Goal: Task Accomplishment & Management: Use online tool/utility

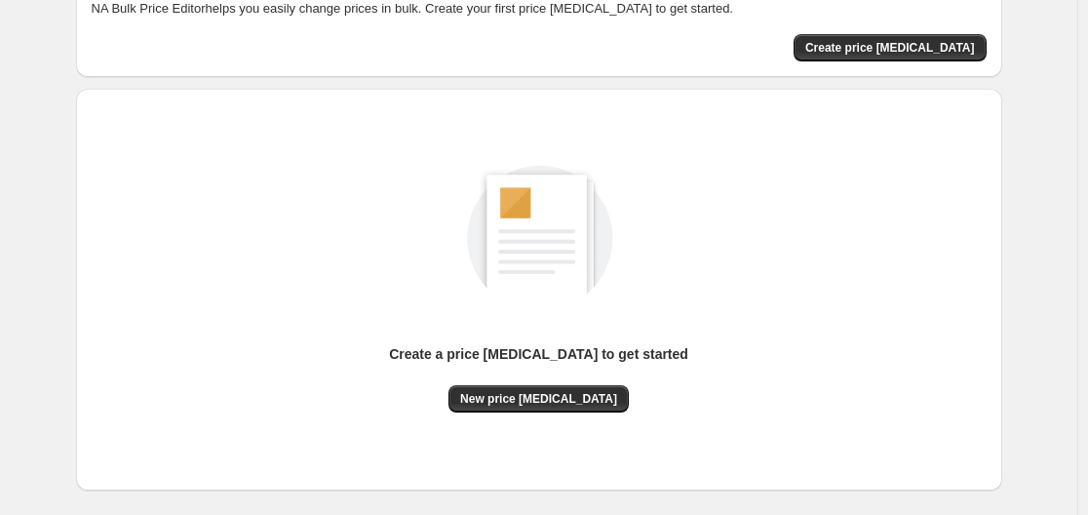
scroll to position [195, 0]
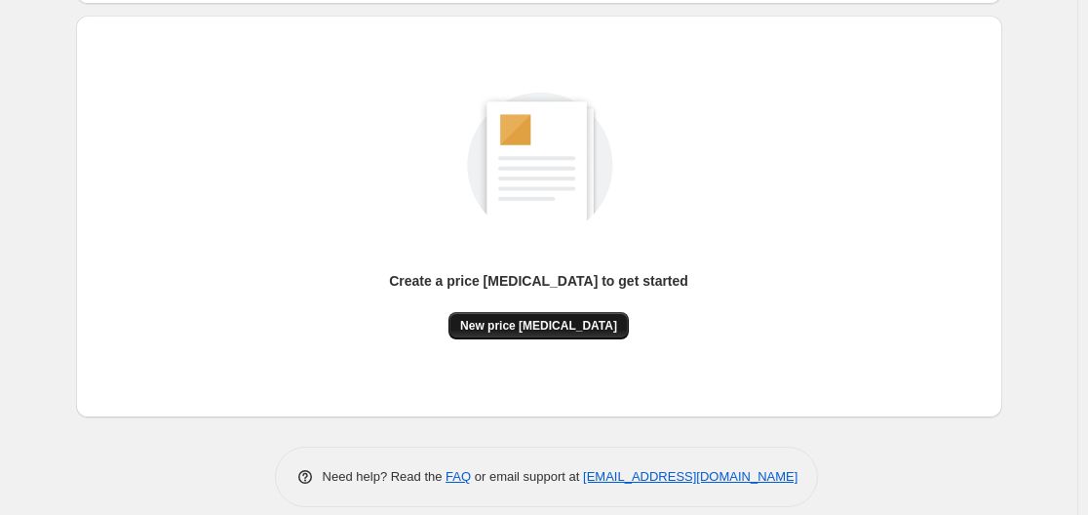
click at [557, 328] on span "New price [MEDICAL_DATA]" at bounding box center [538, 326] width 157 height 16
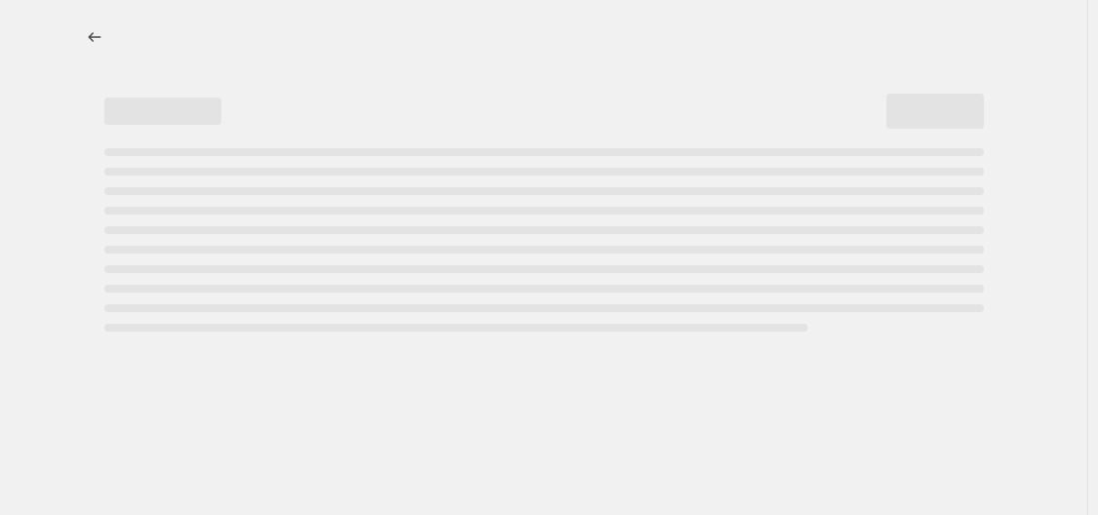
select select "percentage"
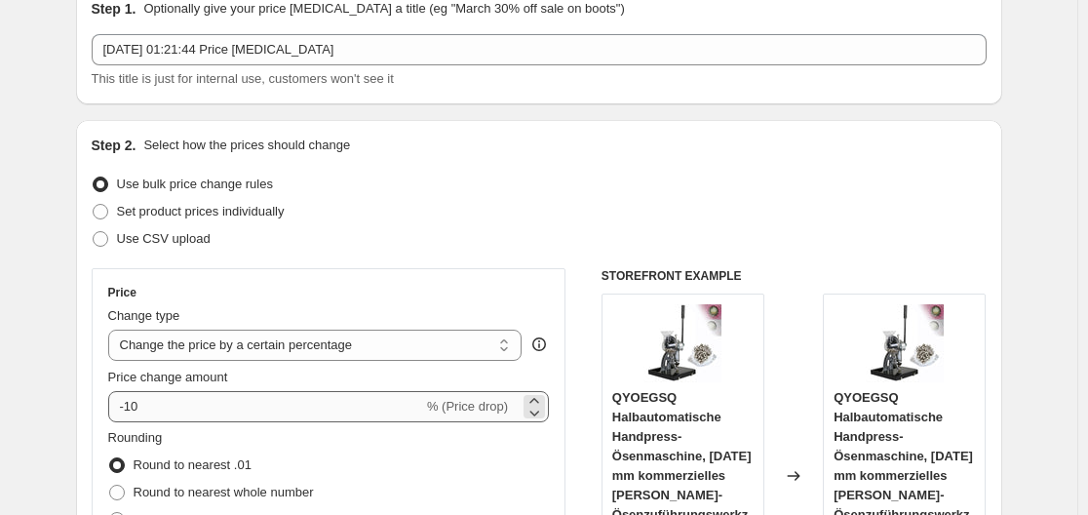
scroll to position [293, 0]
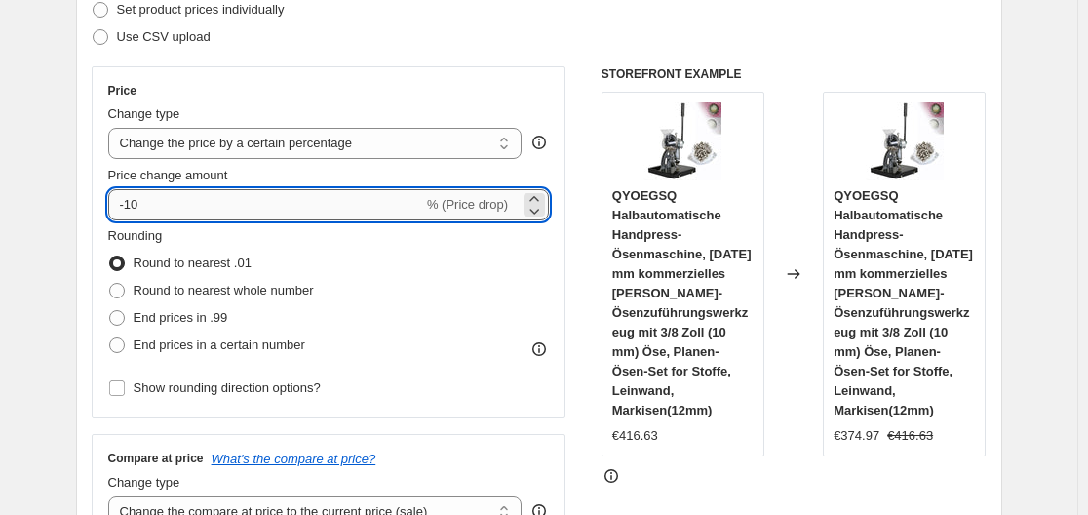
click at [345, 214] on input "-10" at bounding box center [265, 204] width 315 height 31
type input "-1"
type input "-35"
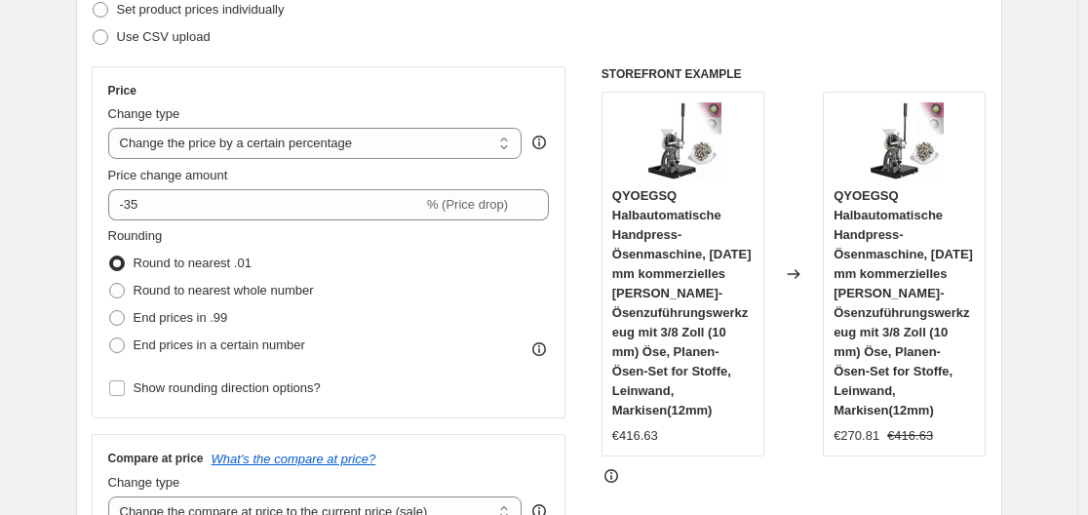
click at [394, 26] on div "Use CSV upload" at bounding box center [539, 36] width 895 height 27
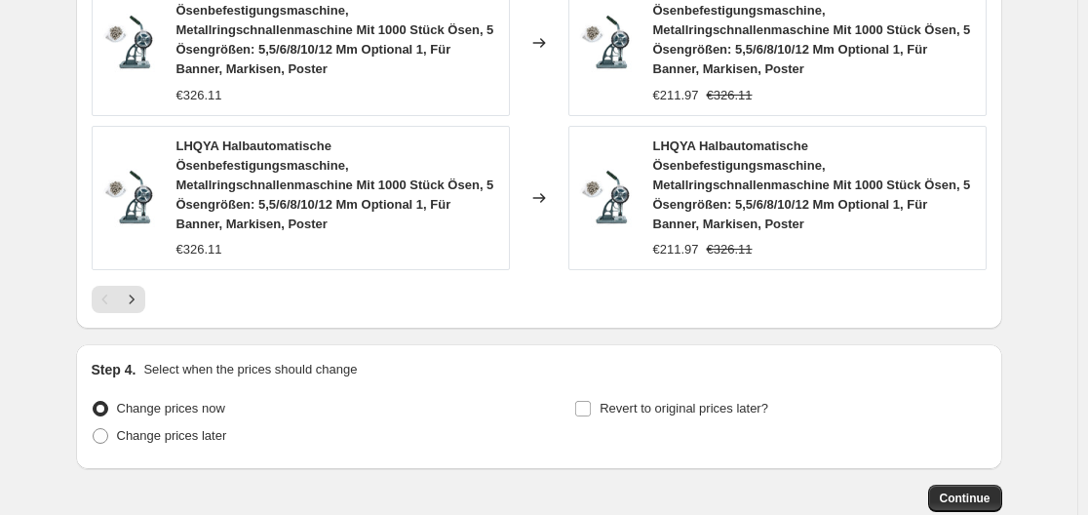
scroll to position [1662, 0]
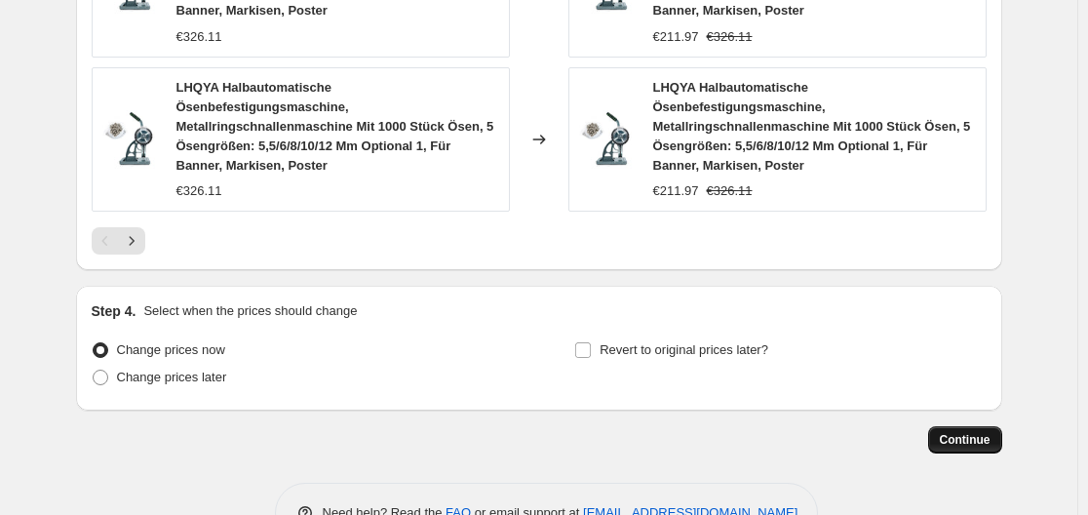
click at [961, 432] on span "Continue" at bounding box center [965, 440] width 51 height 16
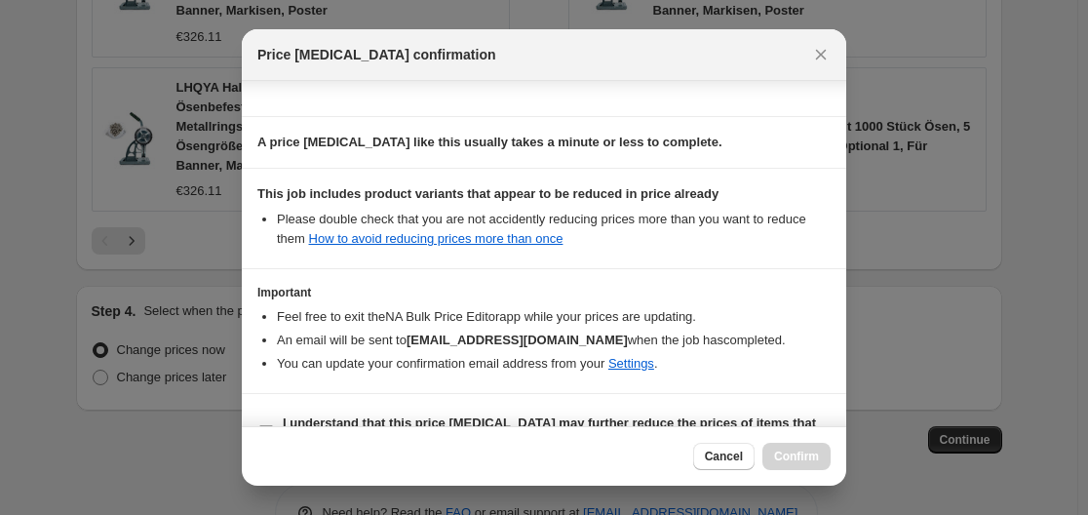
scroll to position [306, 0]
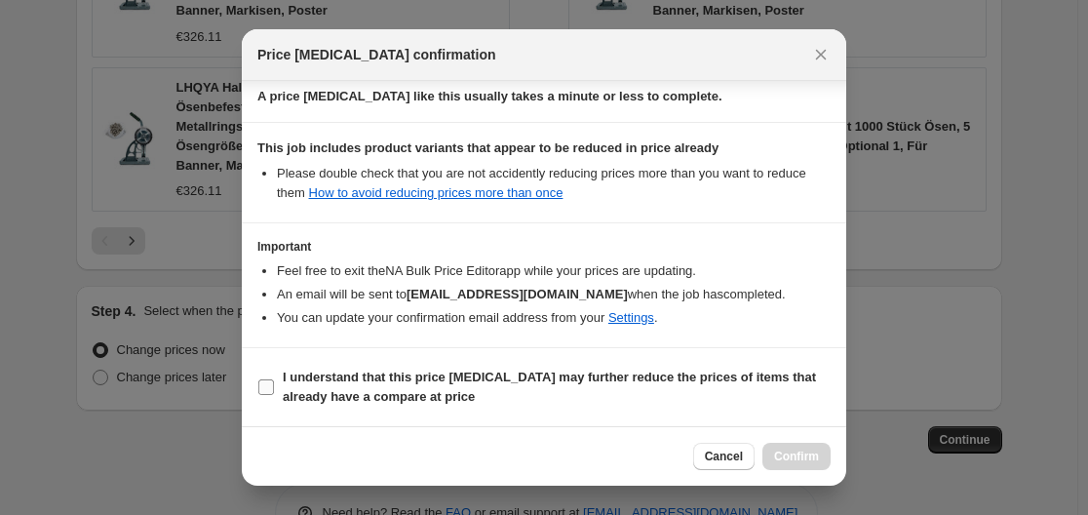
click at [523, 370] on b "I understand that this price [MEDICAL_DATA] may further reduce the prices of it…" at bounding box center [549, 387] width 533 height 34
click at [274, 379] on input "I understand that this price [MEDICAL_DATA] may further reduce the prices of it…" at bounding box center [266, 387] width 16 height 16
checkbox input "true"
click at [788, 454] on span "Confirm" at bounding box center [796, 457] width 45 height 16
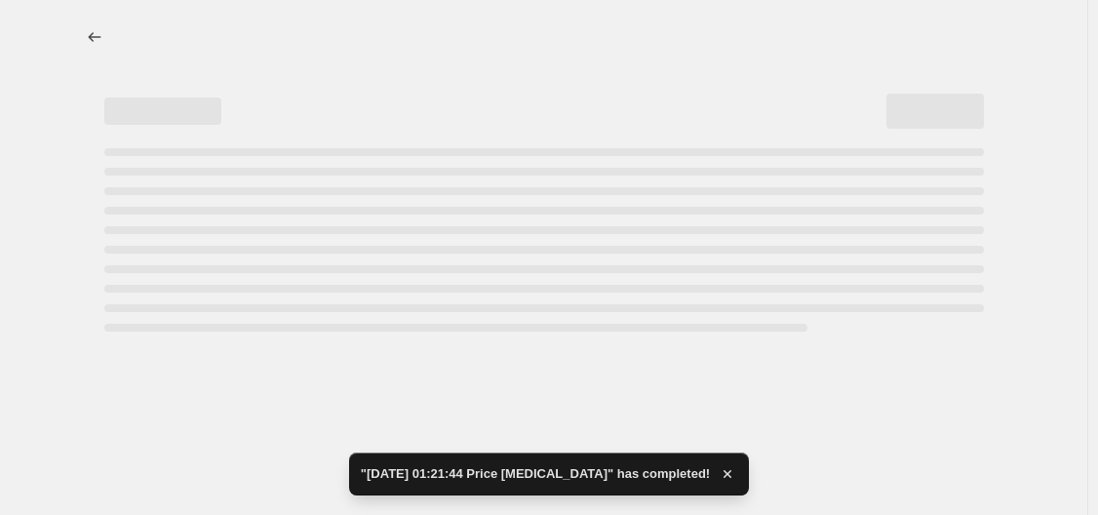
select select "percentage"
